Goal: Find specific page/section: Find specific page/section

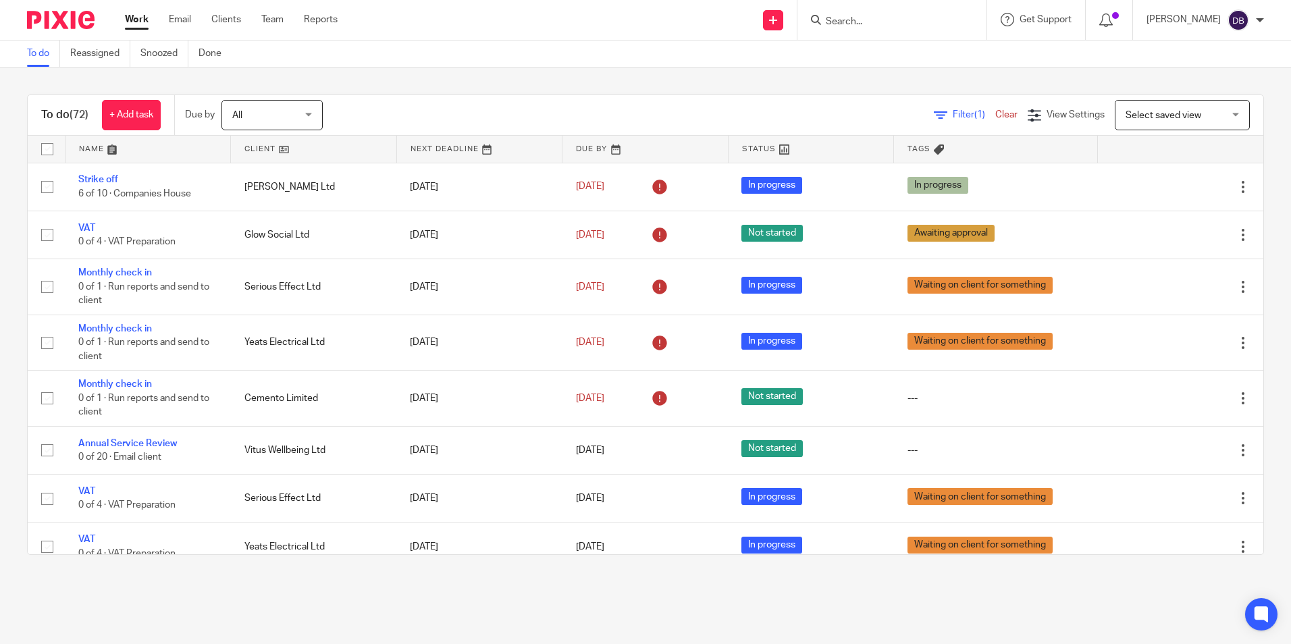
click at [903, 24] on input "Search" at bounding box center [885, 22] width 122 height 12
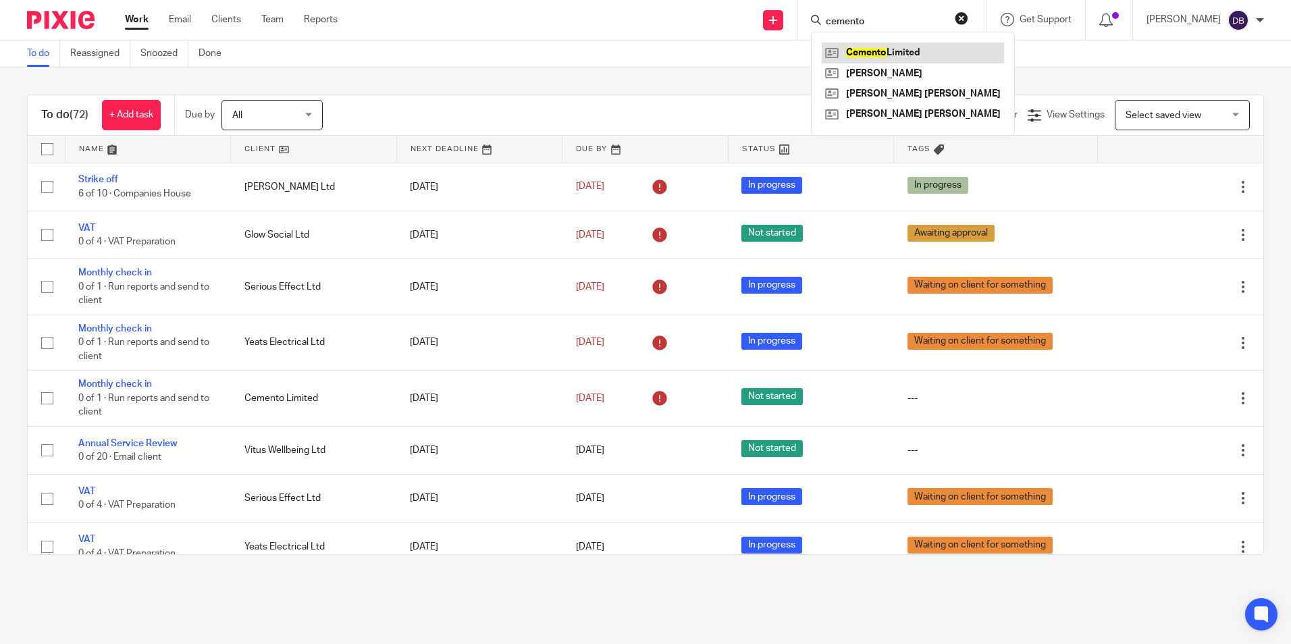
type input "cemento"
click at [911, 43] on link at bounding box center [913, 53] width 182 height 20
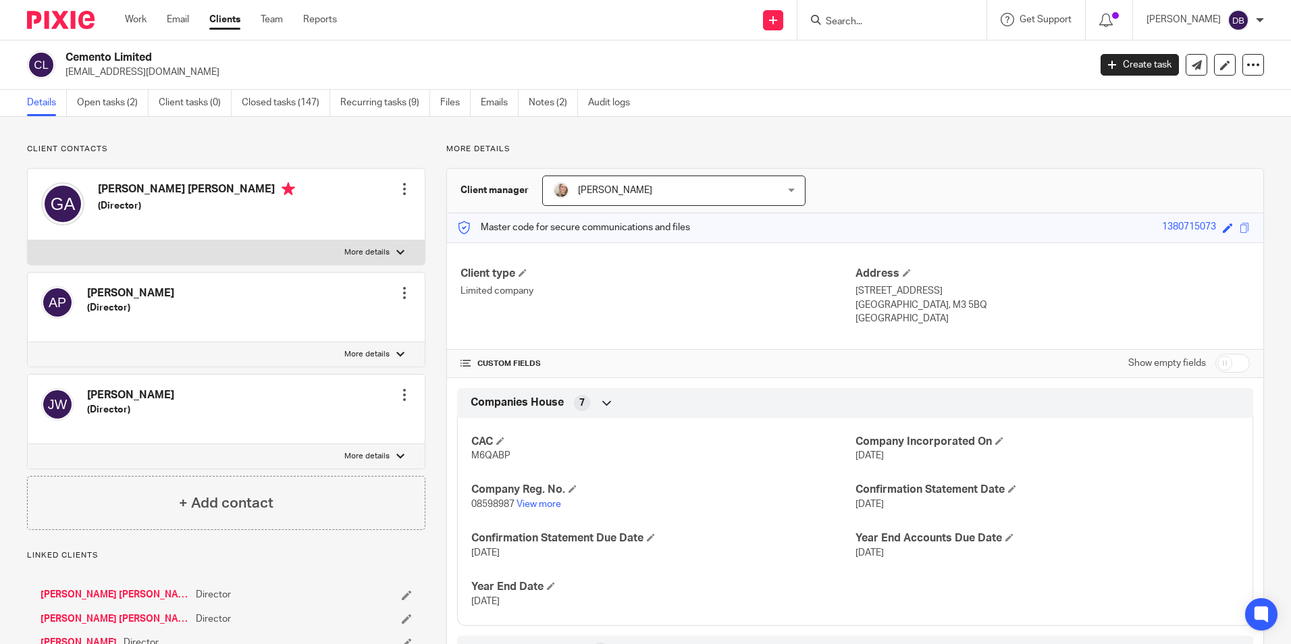
click at [479, 107] on ul "Details Open tasks (2) Client tasks (0) Closed tasks (147) Recurring tasks (9) …" at bounding box center [338, 103] width 623 height 26
click at [483, 109] on ul "Details Open tasks (2) Client tasks (0) Closed tasks (147) Recurring tasks (9) …" at bounding box center [338, 103] width 623 height 26
click at [483, 109] on link "Emails" at bounding box center [500, 103] width 38 height 26
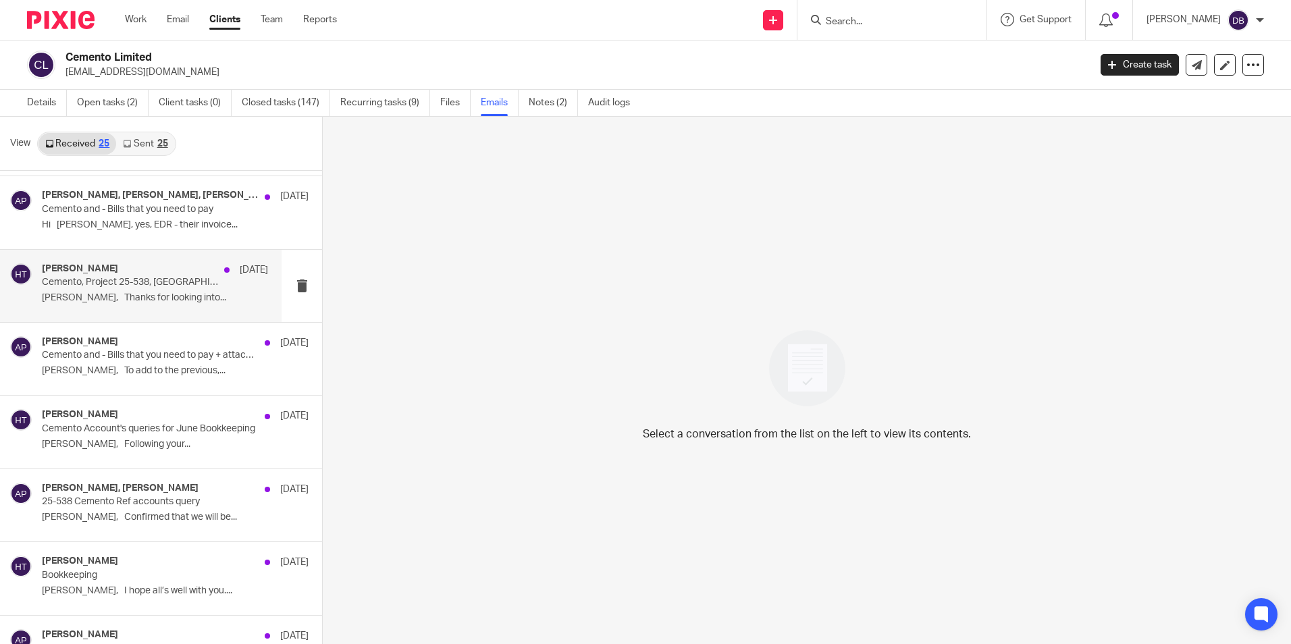
scroll to position [203, 0]
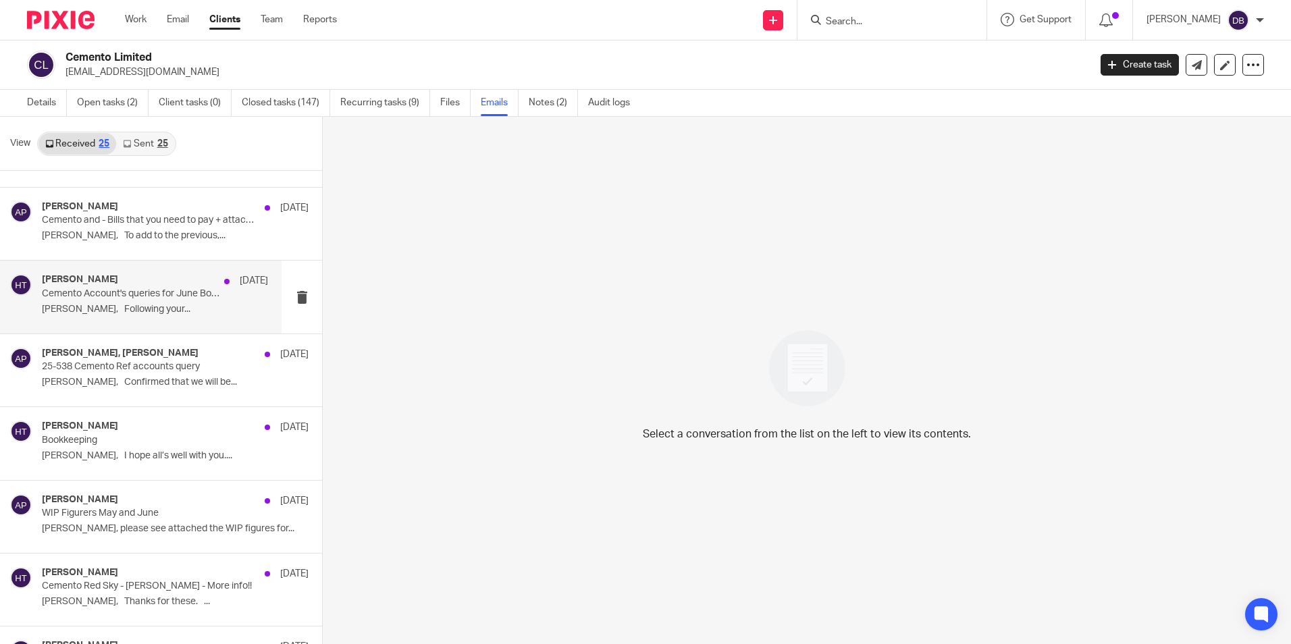
click at [171, 286] on div "Hayley Trask 16 Jul" at bounding box center [155, 281] width 226 height 14
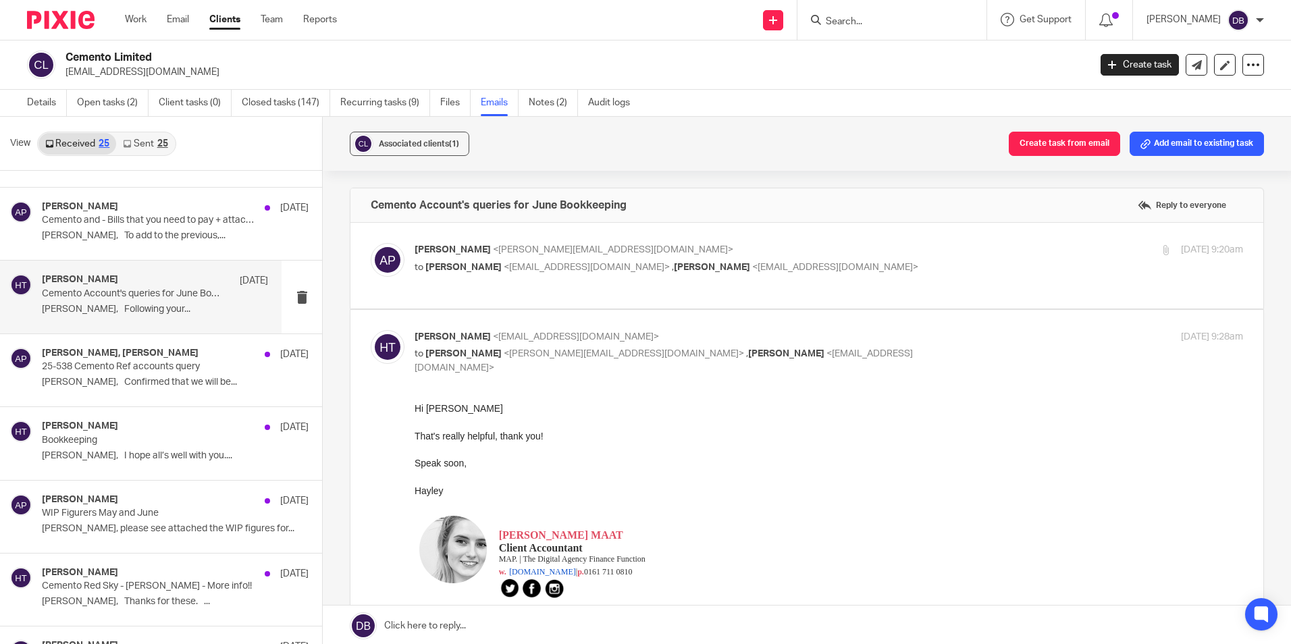
scroll to position [0, 0]
click at [883, 277] on div "Andrew Platt <andrew@cemento.co.uk> to Hayley Trask <hayley@wearemap.co.uk> , G…" at bounding box center [807, 265] width 872 height 45
click at [871, 271] on p "to Hayley Trask <hayley@wearemap.co.uk> , Grant Allen <grant@cemento.co.uk>" at bounding box center [691, 268] width 552 height 14
checkbox input "true"
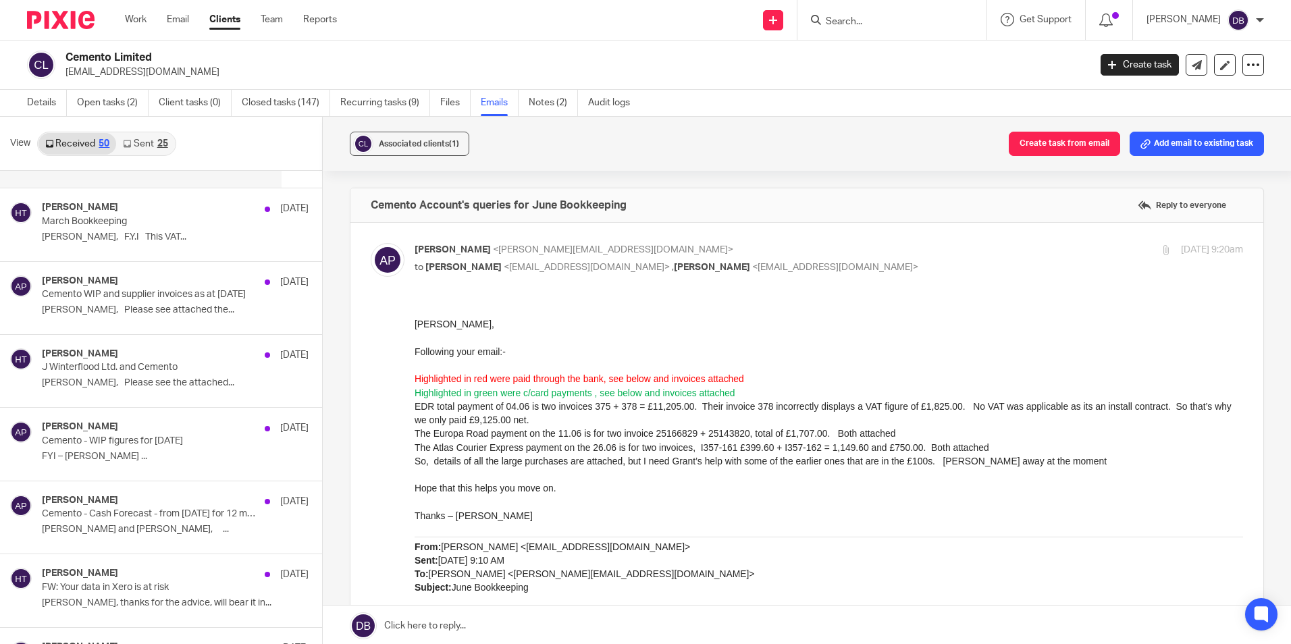
scroll to position [1080, 0]
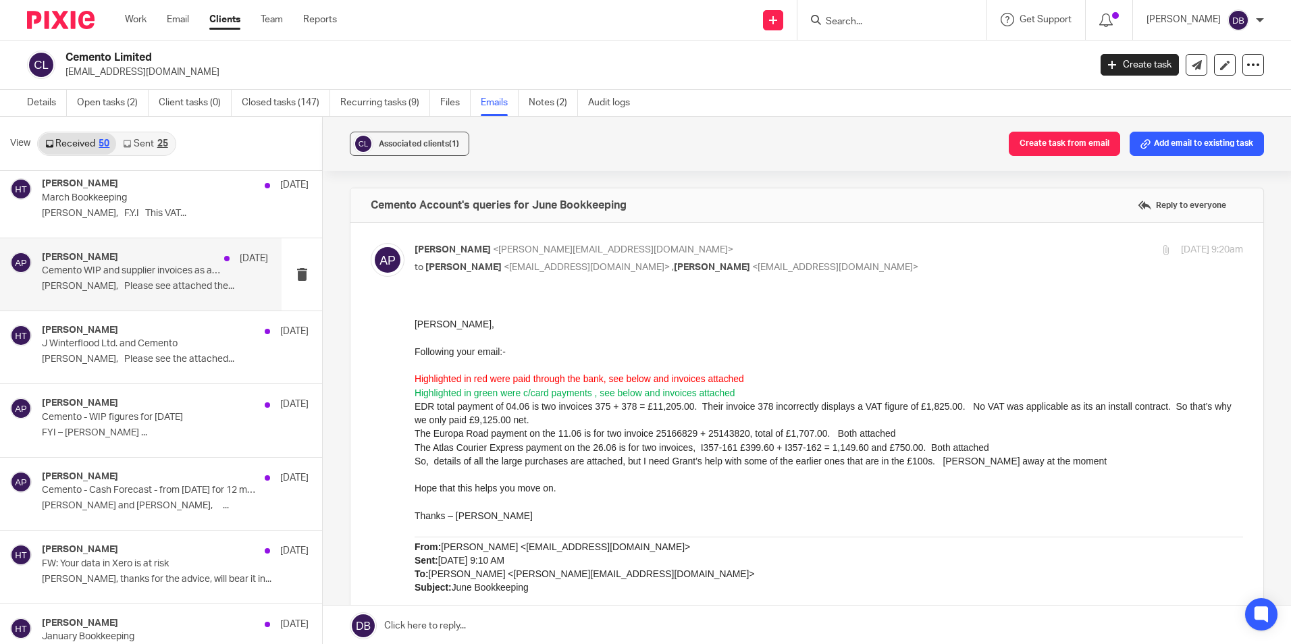
click at [129, 263] on div "Andrew Platt 3 Apr" at bounding box center [155, 259] width 226 height 14
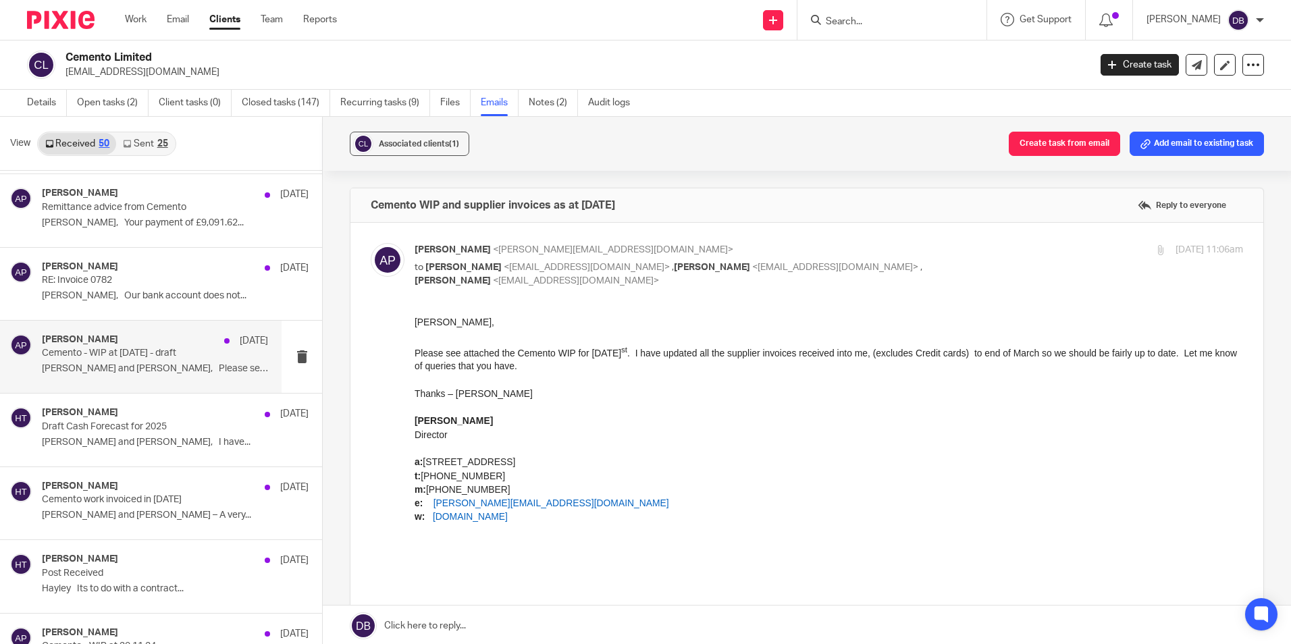
scroll to position [1891, 0]
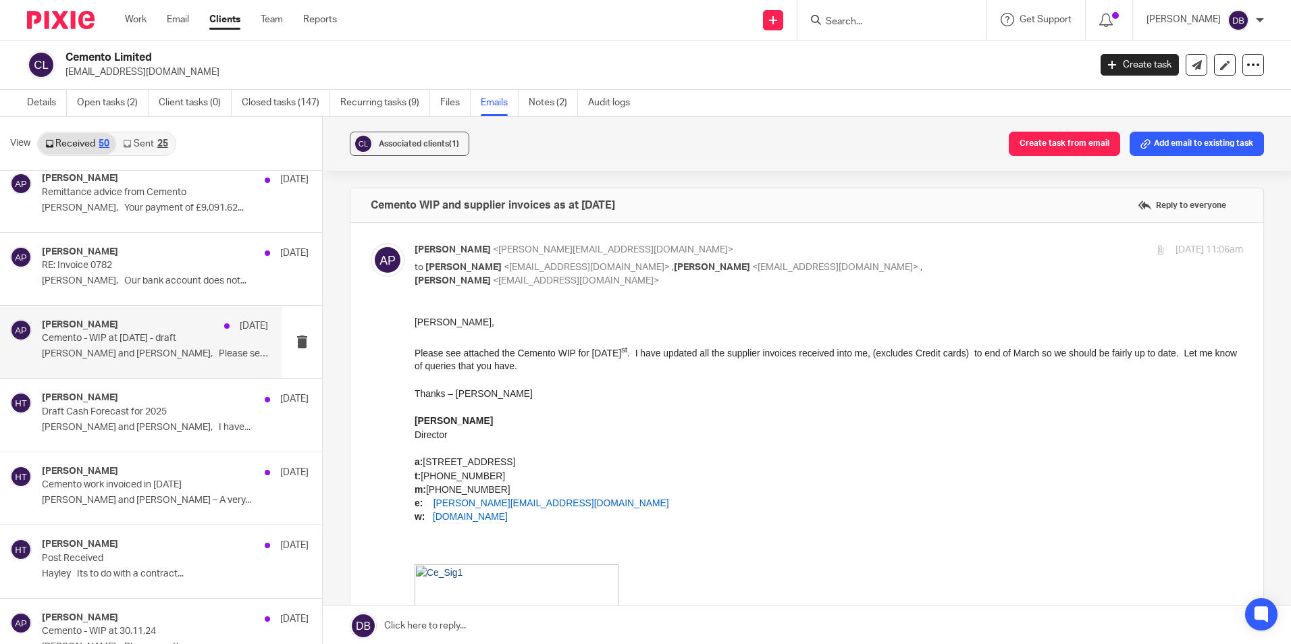
click at [147, 336] on p "Cemento - WIP at 31.12.24 - draft" at bounding box center [132, 338] width 181 height 11
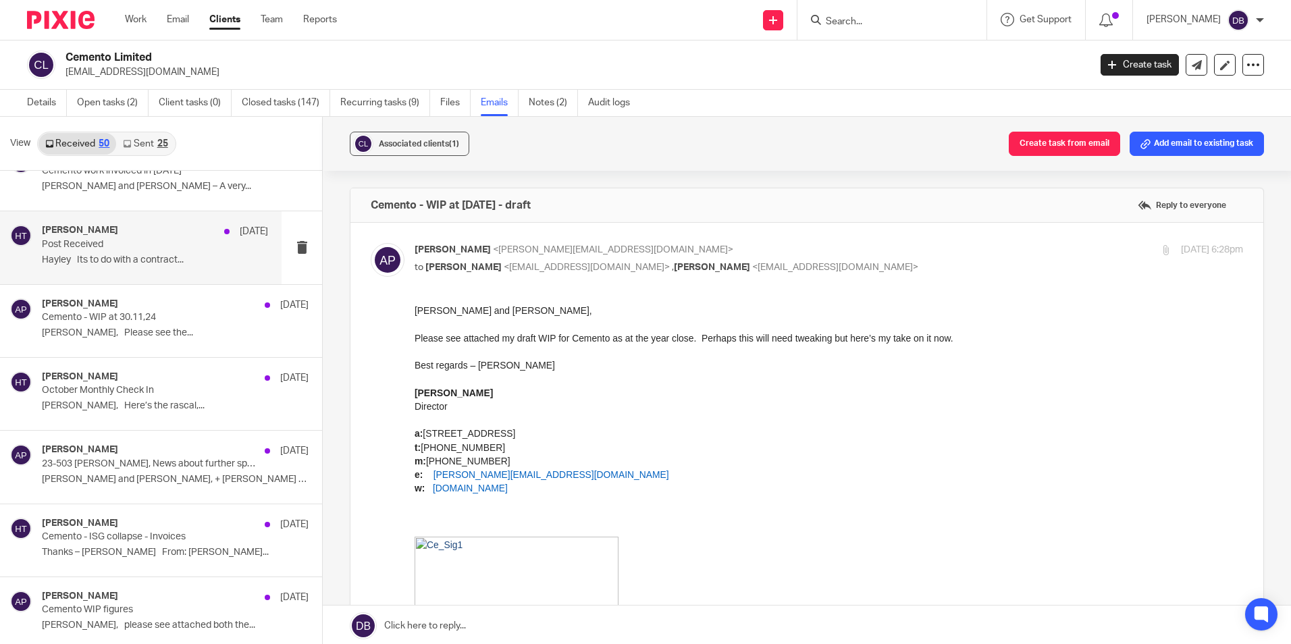
scroll to position [2228, 0]
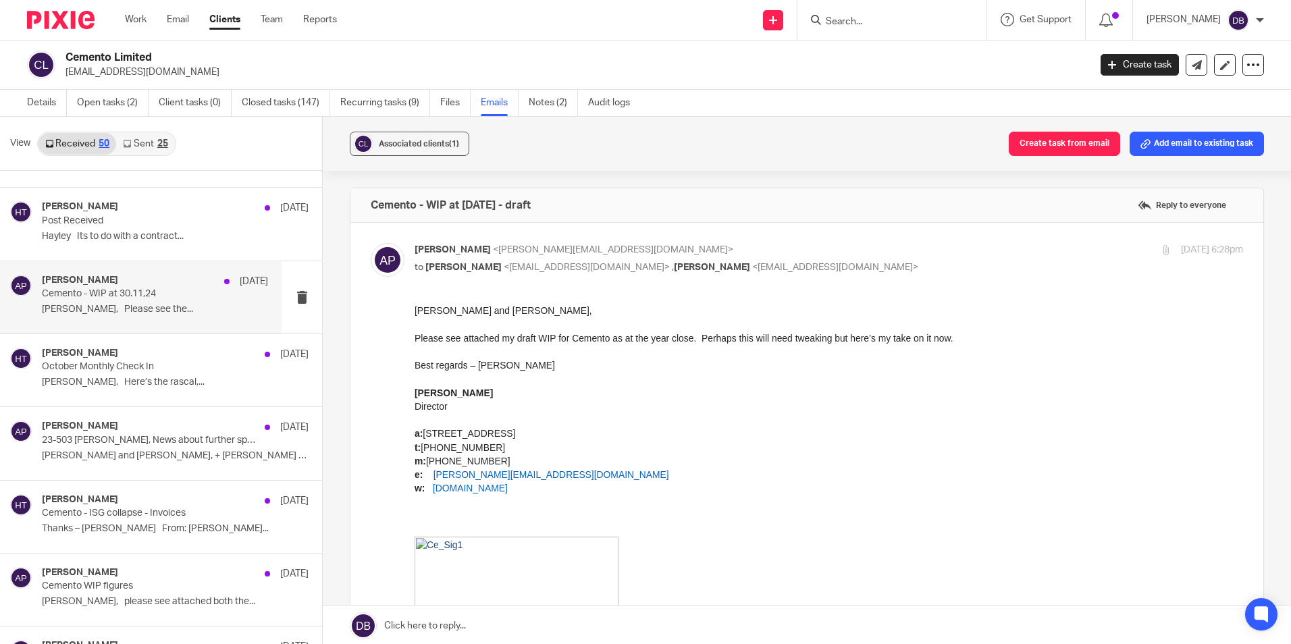
click at [136, 294] on p "Cemento - WIP at 30.11,24" at bounding box center [132, 293] width 181 height 11
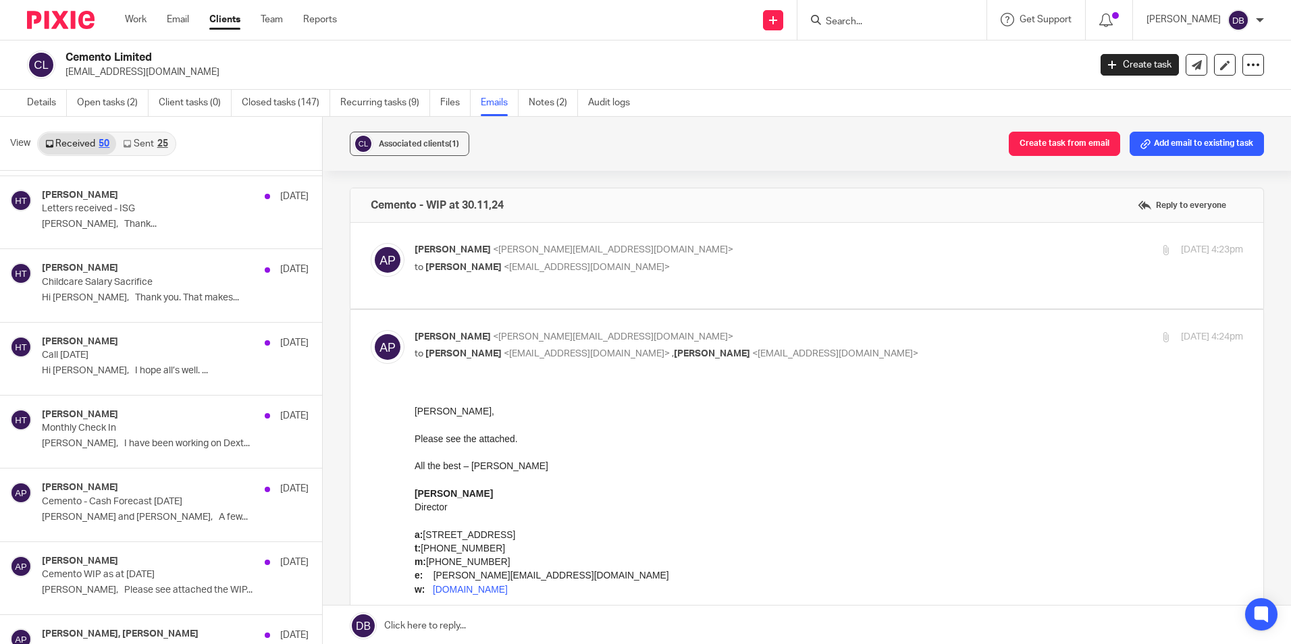
scroll to position [2836, 0]
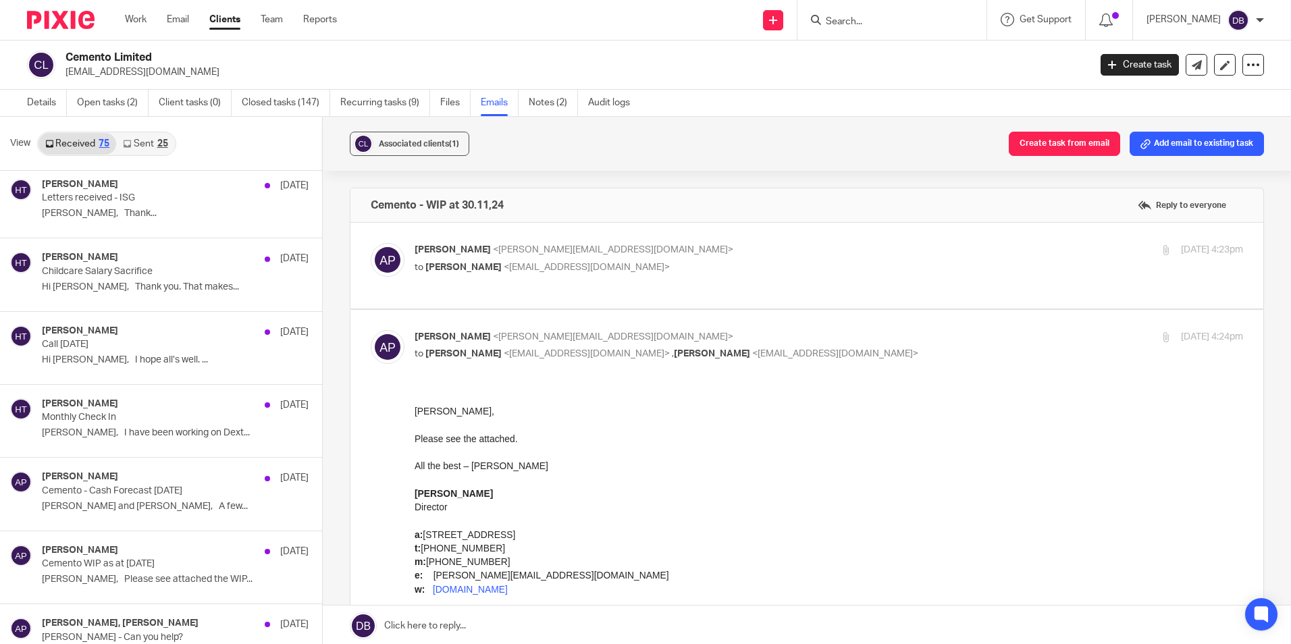
click at [73, 34] on div at bounding box center [55, 20] width 111 height 40
click at [79, 19] on img at bounding box center [61, 20] width 68 height 18
